Goal: Navigation & Orientation: Find specific page/section

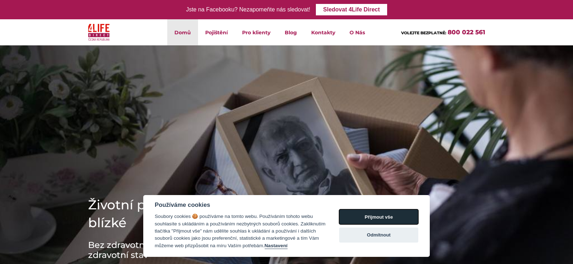
click at [384, 218] on button "Přijmout vše" at bounding box center [378, 217] width 79 height 15
checkbox input "true"
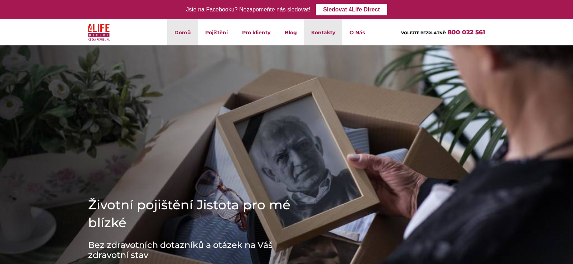
click at [310, 37] on link "Kontakty" at bounding box center [323, 32] width 38 height 26
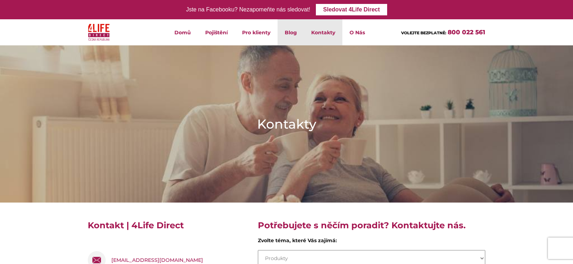
click at [288, 36] on link "Blog" at bounding box center [290, 32] width 26 height 26
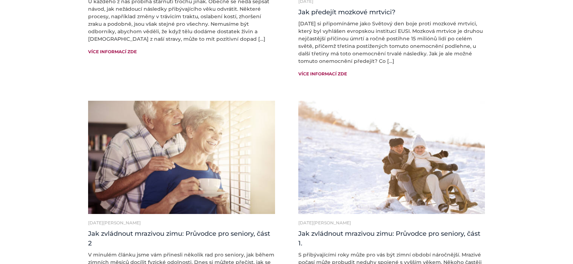
scroll to position [601, 0]
